Goal: Check status: Check status

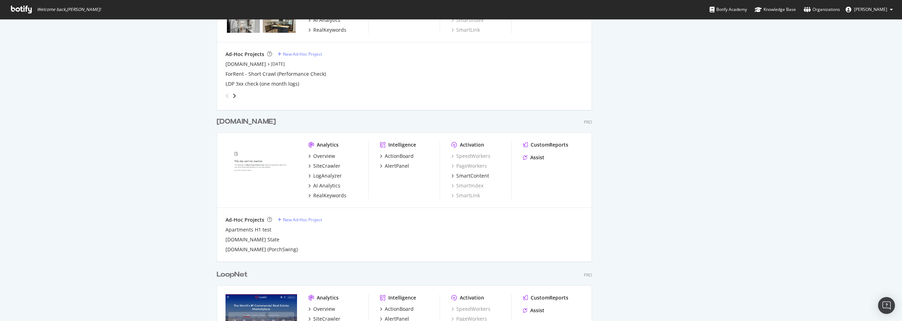
scroll to position [916, 0]
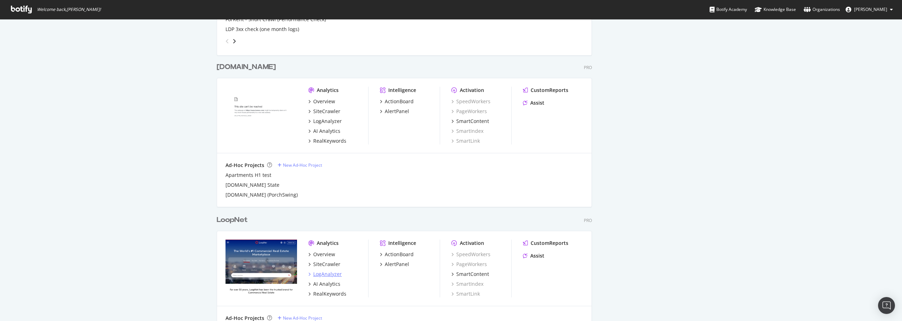
click at [322, 273] on div "LogAnalyzer" at bounding box center [327, 274] width 29 height 7
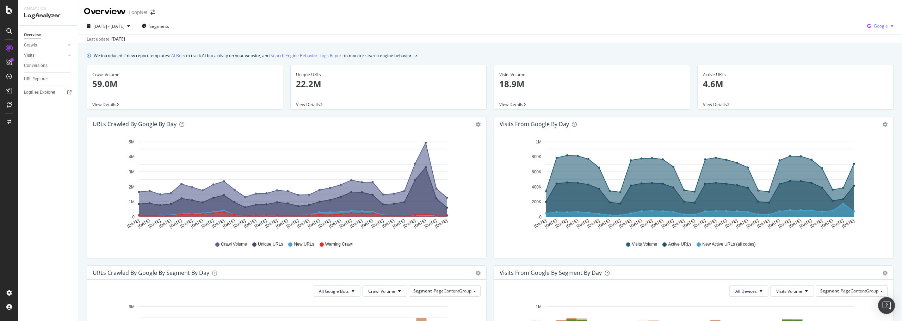
click at [875, 28] on span "Google" at bounding box center [881, 26] width 14 height 6
click at [872, 67] on span "OpenAI" at bounding box center [880, 66] width 26 height 6
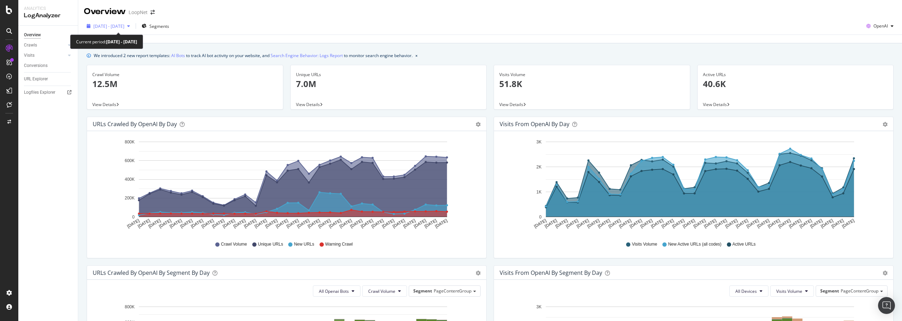
click at [124, 27] on span "[DATE] - [DATE]" at bounding box center [108, 26] width 31 height 6
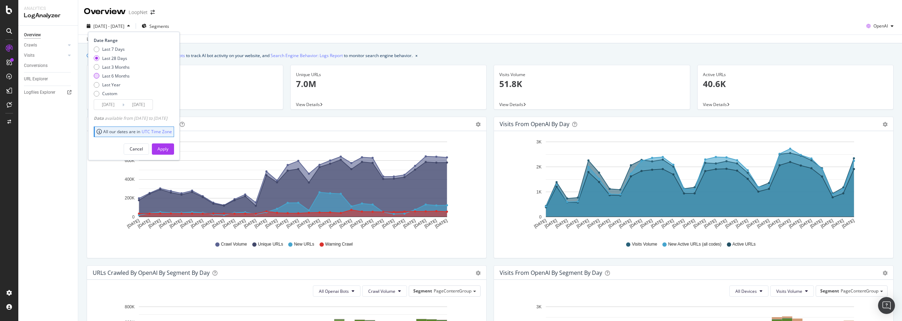
click at [115, 74] on div "Last 6 Months" at bounding box center [115, 76] width 27 height 6
type input "[DATE]"
click at [168, 146] on div "Apply" at bounding box center [162, 149] width 11 height 6
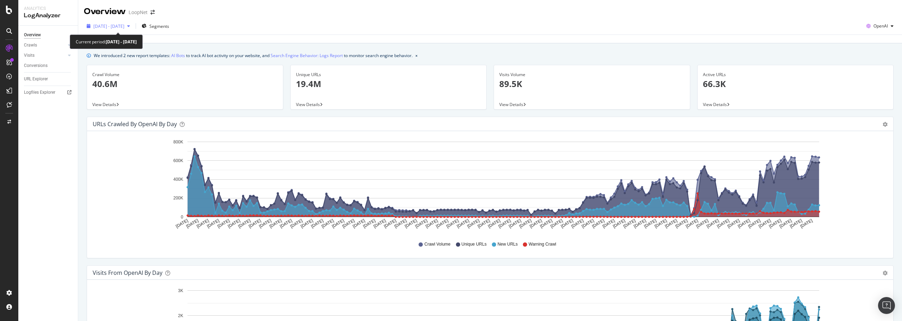
click at [124, 27] on span "[DATE] - [DATE]" at bounding box center [108, 26] width 31 height 6
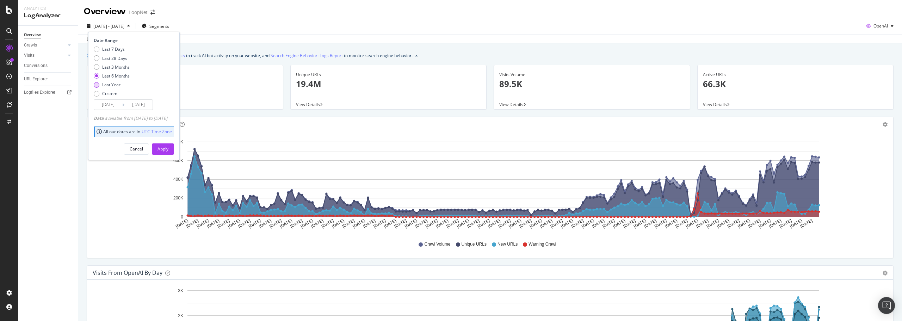
click at [114, 83] on div "Last Year" at bounding box center [111, 85] width 18 height 6
type input "[DATE]"
click at [168, 146] on div "Apply" at bounding box center [162, 149] width 11 height 6
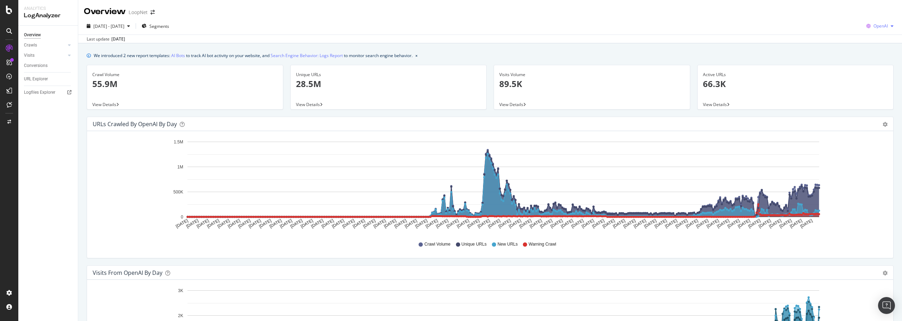
click at [875, 25] on span "OpenAI" at bounding box center [880, 26] width 14 height 6
click at [876, 80] on span "Other AI Bots" at bounding box center [880, 79] width 26 height 6
